Goal: Task Accomplishment & Management: Manage account settings

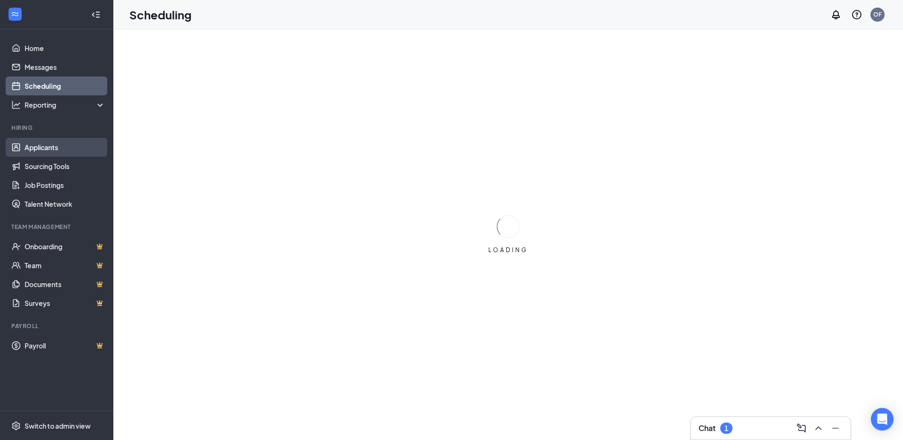
click at [63, 144] on link "Applicants" at bounding box center [65, 147] width 81 height 19
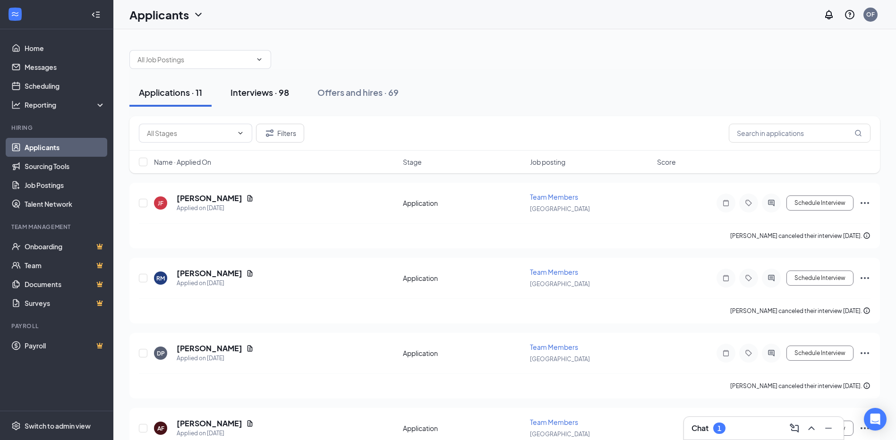
click at [284, 90] on div "Interviews · 98" at bounding box center [259, 92] width 59 height 12
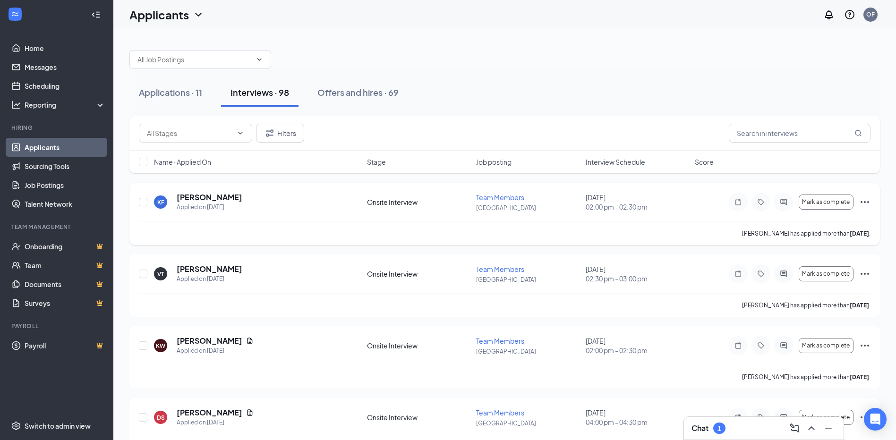
click at [239, 200] on div "KF [PERSON_NAME] Applied on [DATE]" at bounding box center [257, 202] width 207 height 20
click at [196, 201] on h5 "[PERSON_NAME]" at bounding box center [210, 197] width 66 height 10
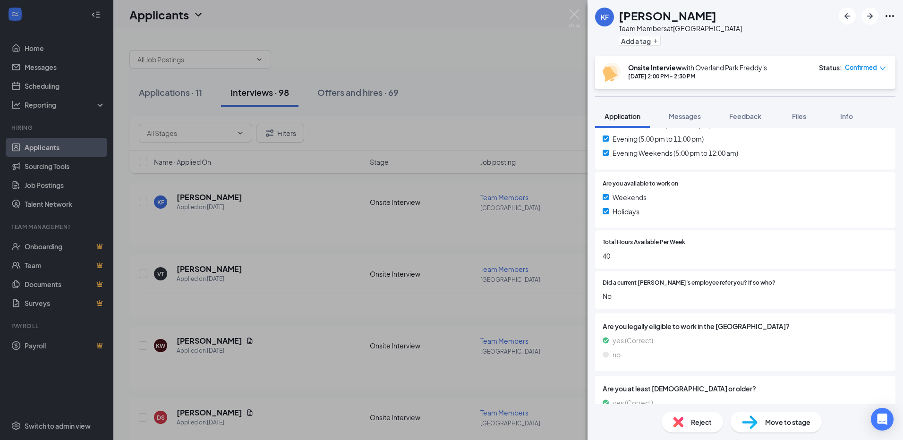
scroll to position [421, 0]
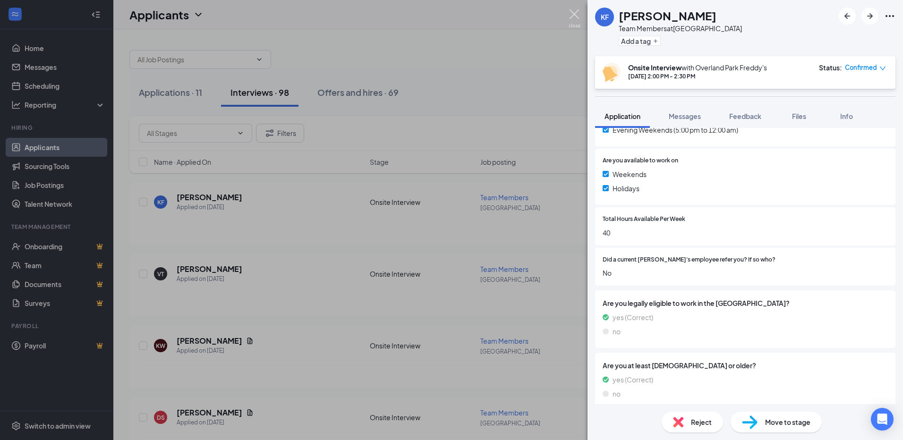
click at [571, 15] on img at bounding box center [574, 18] width 12 height 18
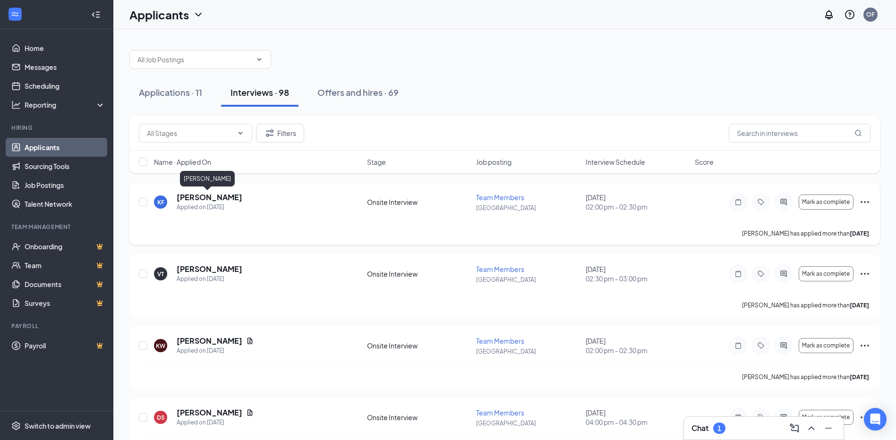
click at [214, 197] on h5 "[PERSON_NAME]" at bounding box center [210, 197] width 66 height 10
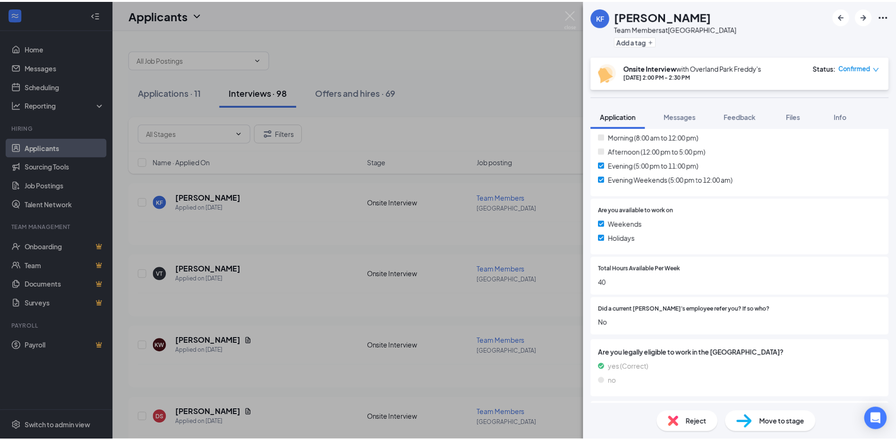
scroll to position [421, 0]
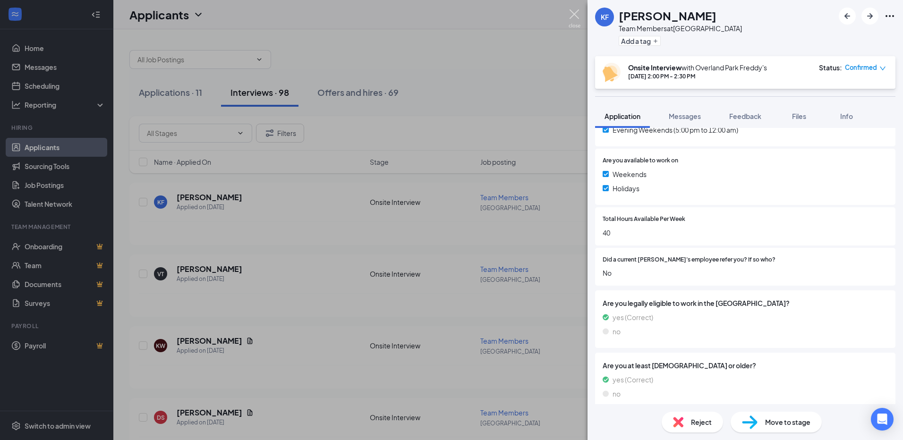
click at [575, 21] on img at bounding box center [574, 18] width 12 height 18
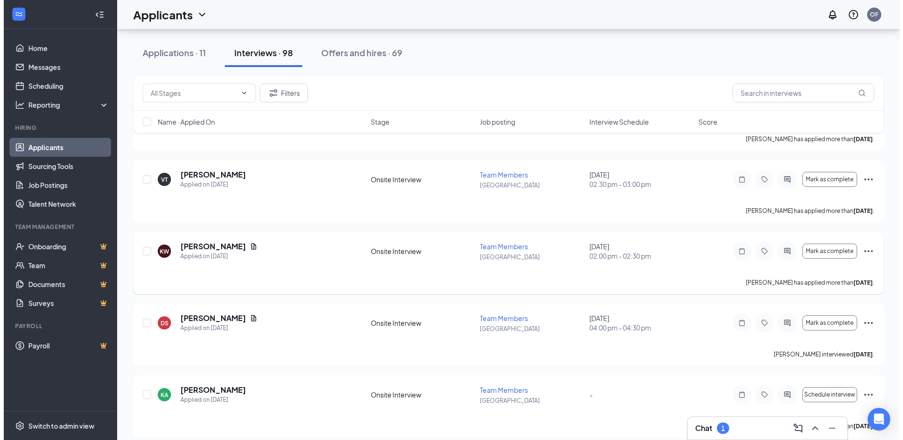
scroll to position [142, 0]
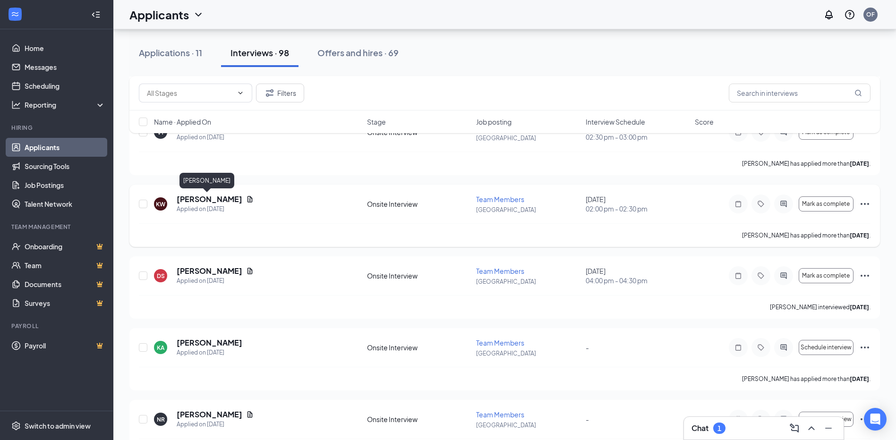
click at [212, 201] on h5 "[PERSON_NAME]" at bounding box center [210, 199] width 66 height 10
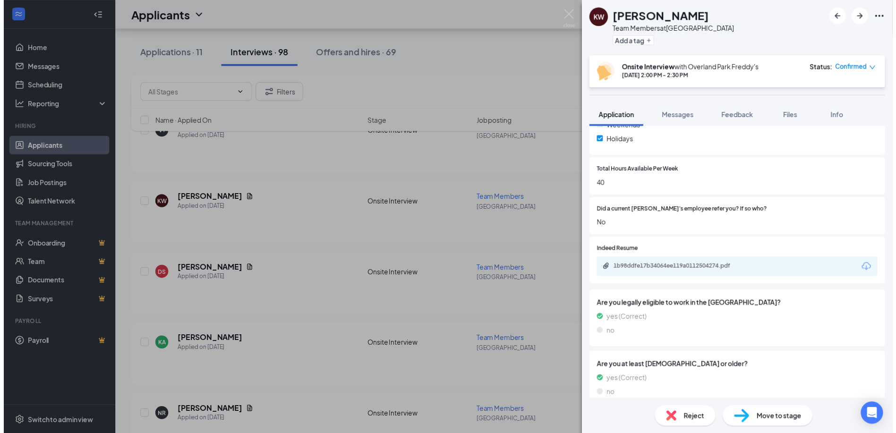
scroll to position [499, 0]
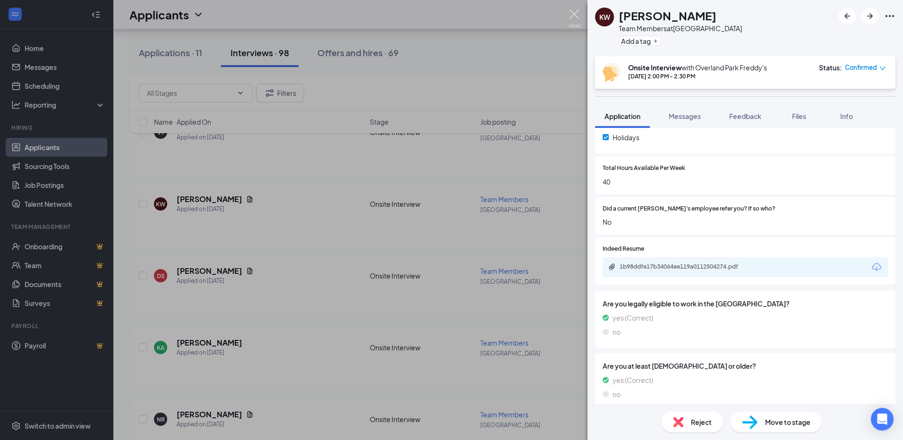
click at [573, 15] on img at bounding box center [574, 18] width 12 height 18
